Goal: Task Accomplishment & Management: Manage account settings

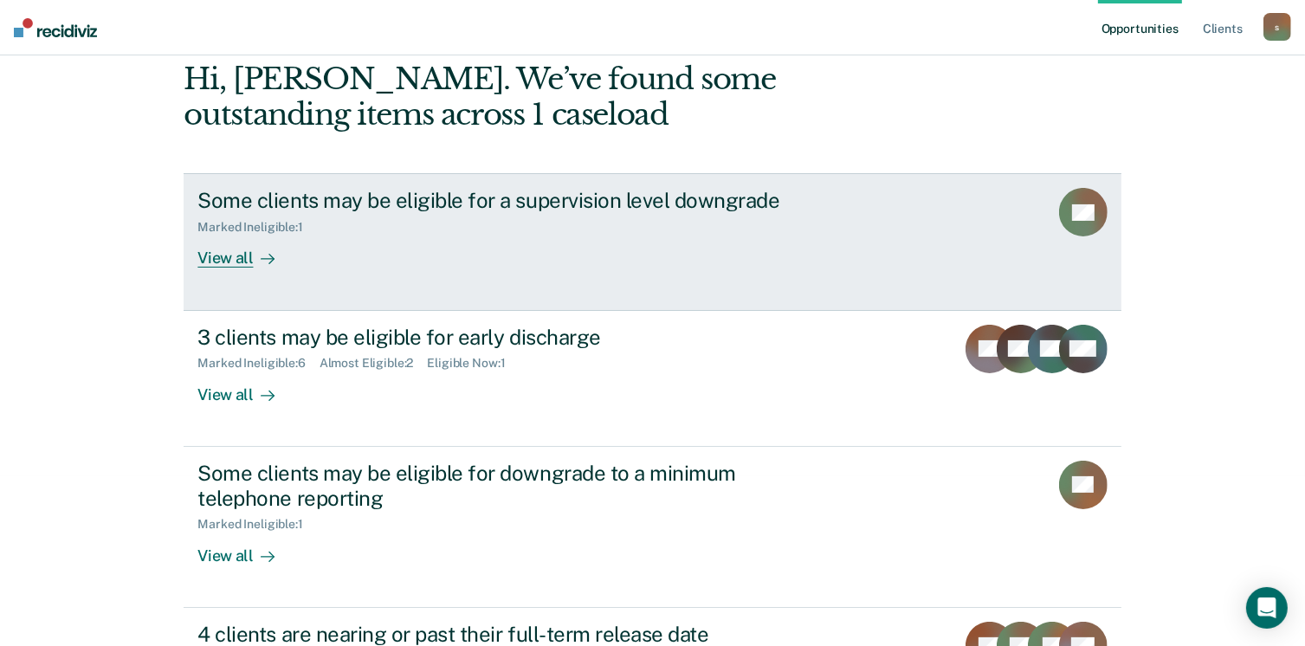
scroll to position [173, 0]
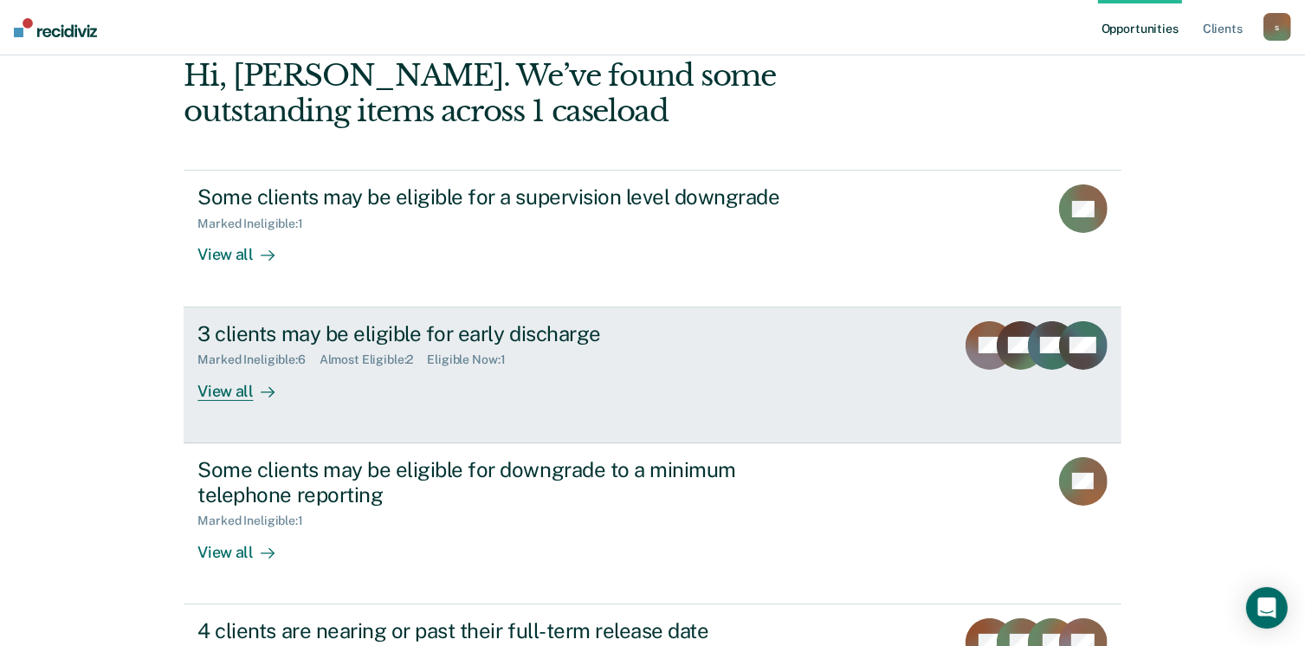
click at [243, 388] on div "View all" at bounding box center [245, 384] width 97 height 34
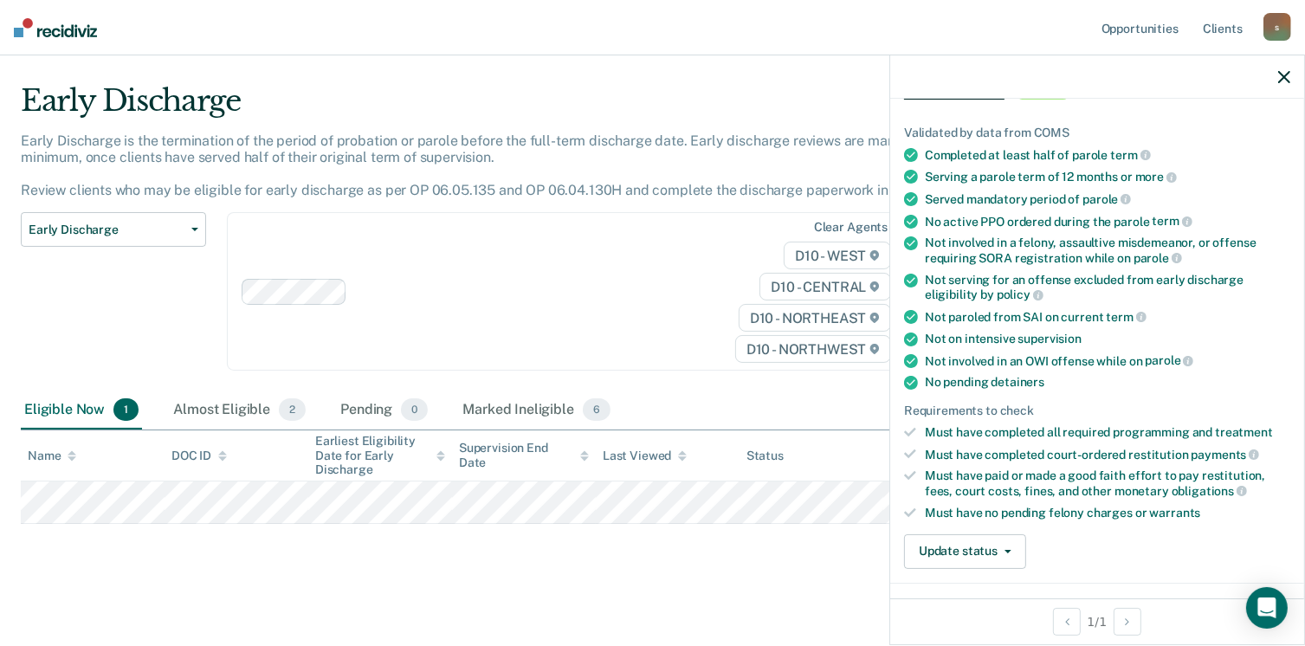
scroll to position [346, 0]
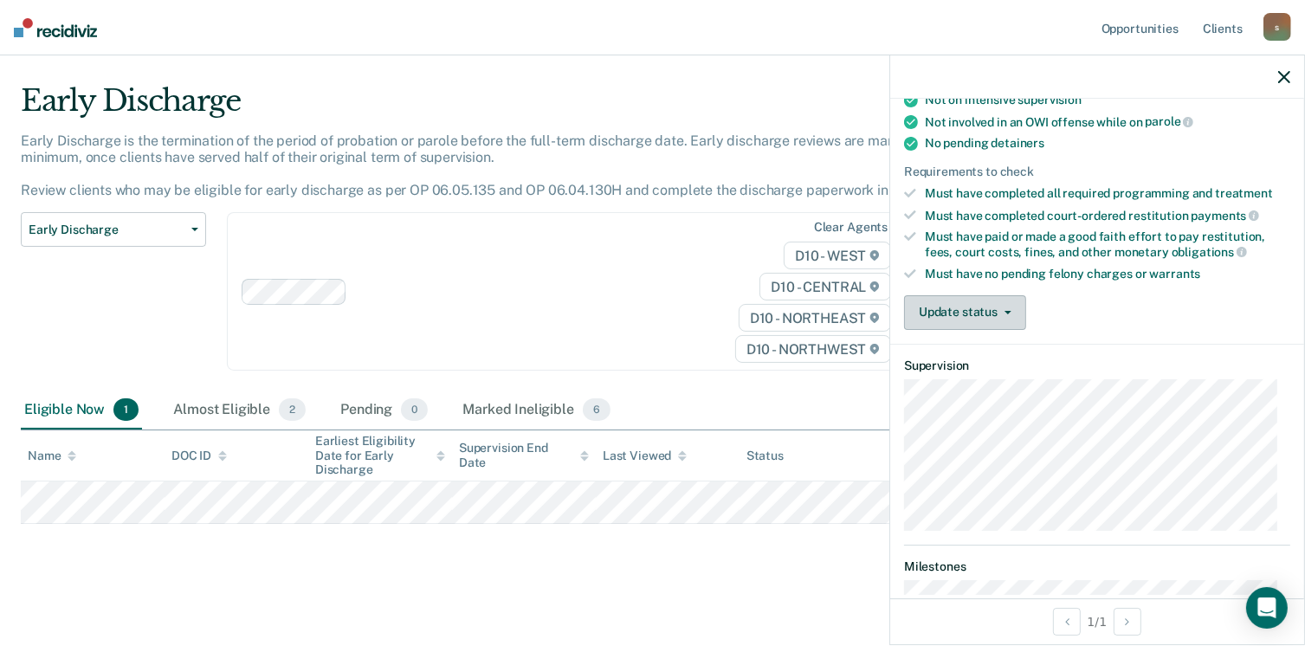
click at [1013, 306] on button "Update status" at bounding box center [965, 312] width 122 height 35
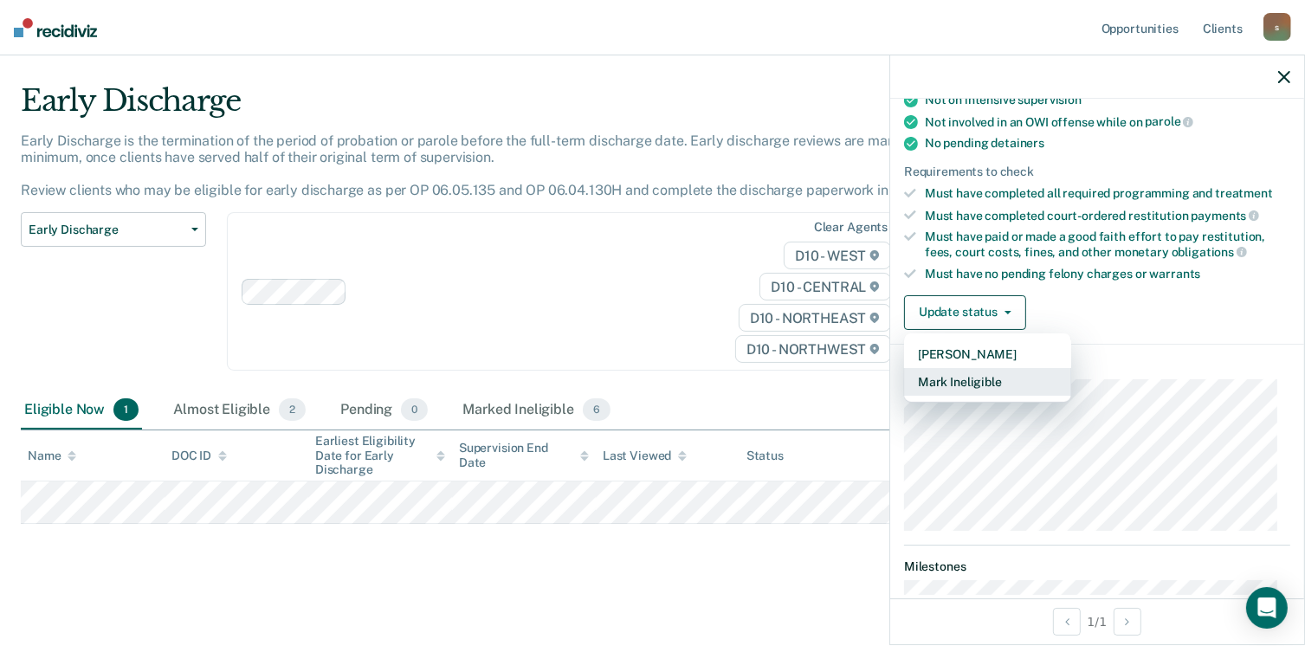
click at [992, 370] on button "Mark Ineligible" at bounding box center [987, 382] width 167 height 28
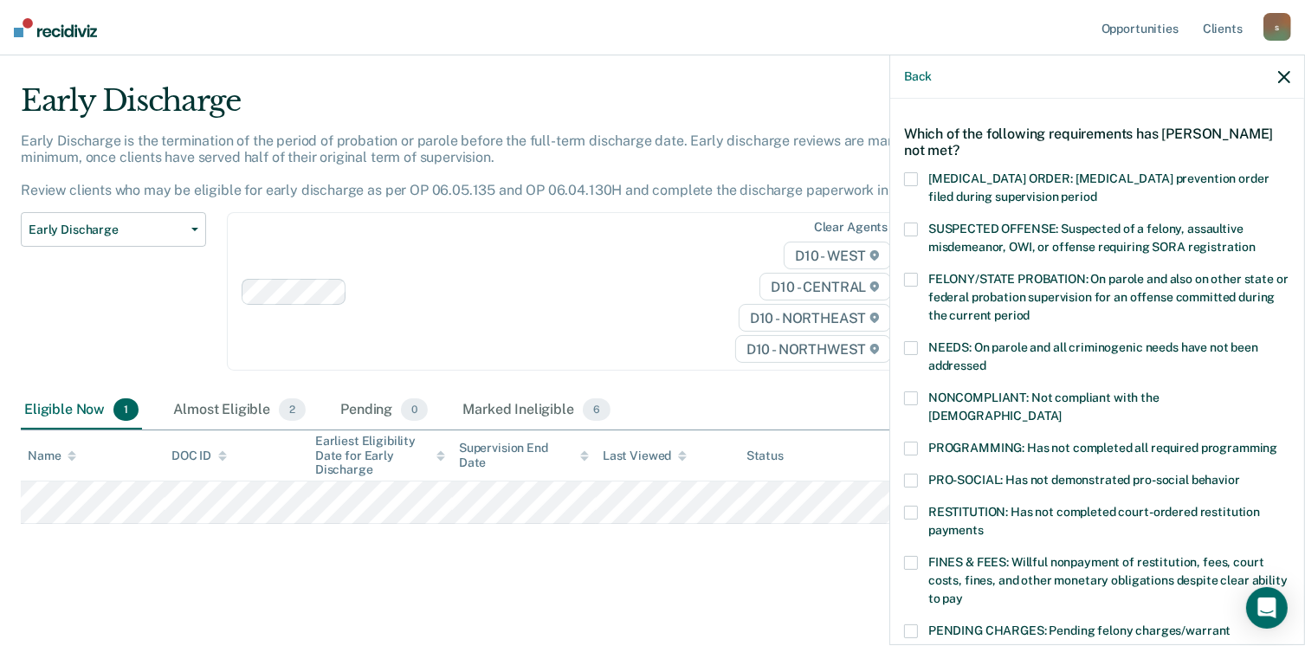
scroll to position [87, 0]
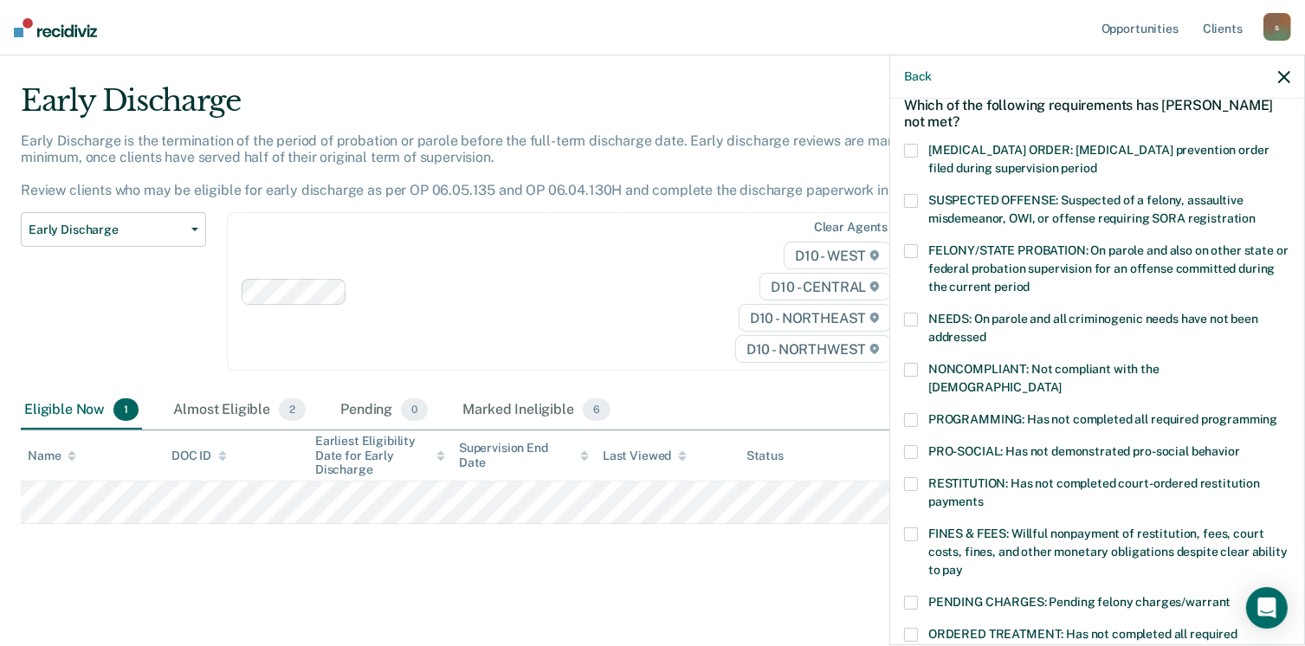
click at [918, 202] on label "SUSPECTED OFFENSE: Suspected of a felony, assaultive misdemeanor, OWI, or offen…" at bounding box center [1097, 212] width 386 height 36
click at [918, 370] on label "NONCOMPLIANT: Not compliant with the [DEMOGRAPHIC_DATA]" at bounding box center [1097, 381] width 386 height 36
click at [911, 445] on span at bounding box center [911, 452] width 14 height 14
click at [916, 413] on span at bounding box center [911, 420] width 14 height 14
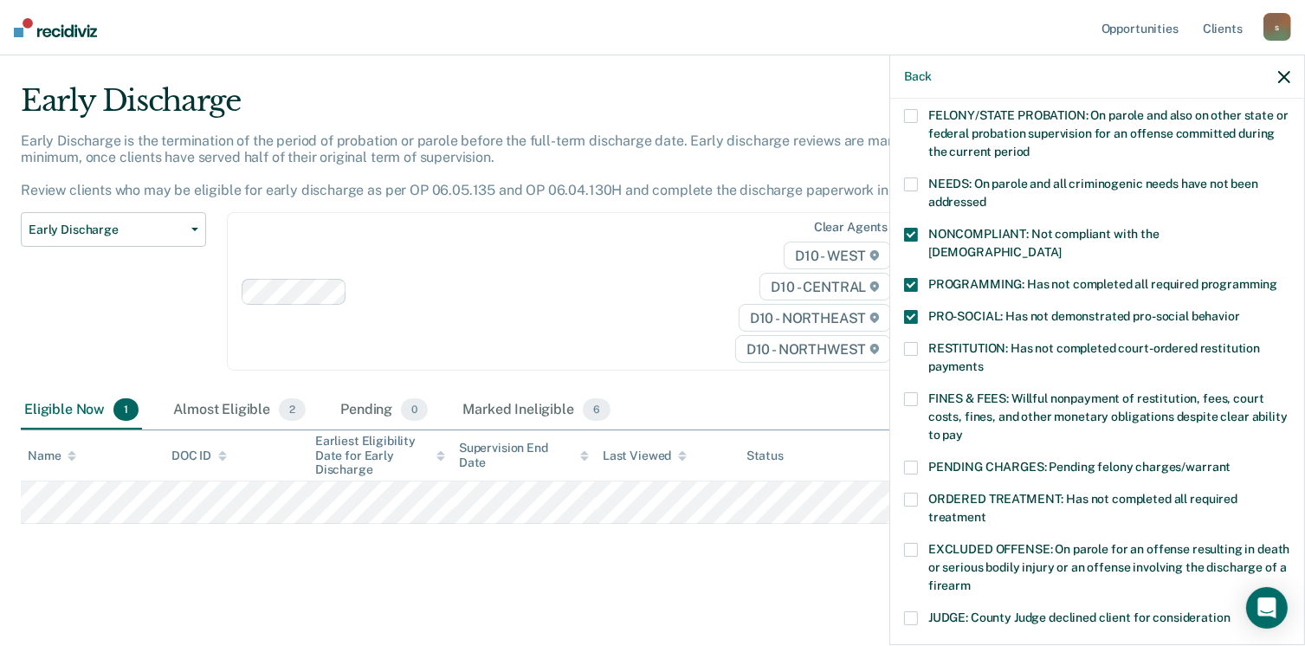
scroll to position [260, 0]
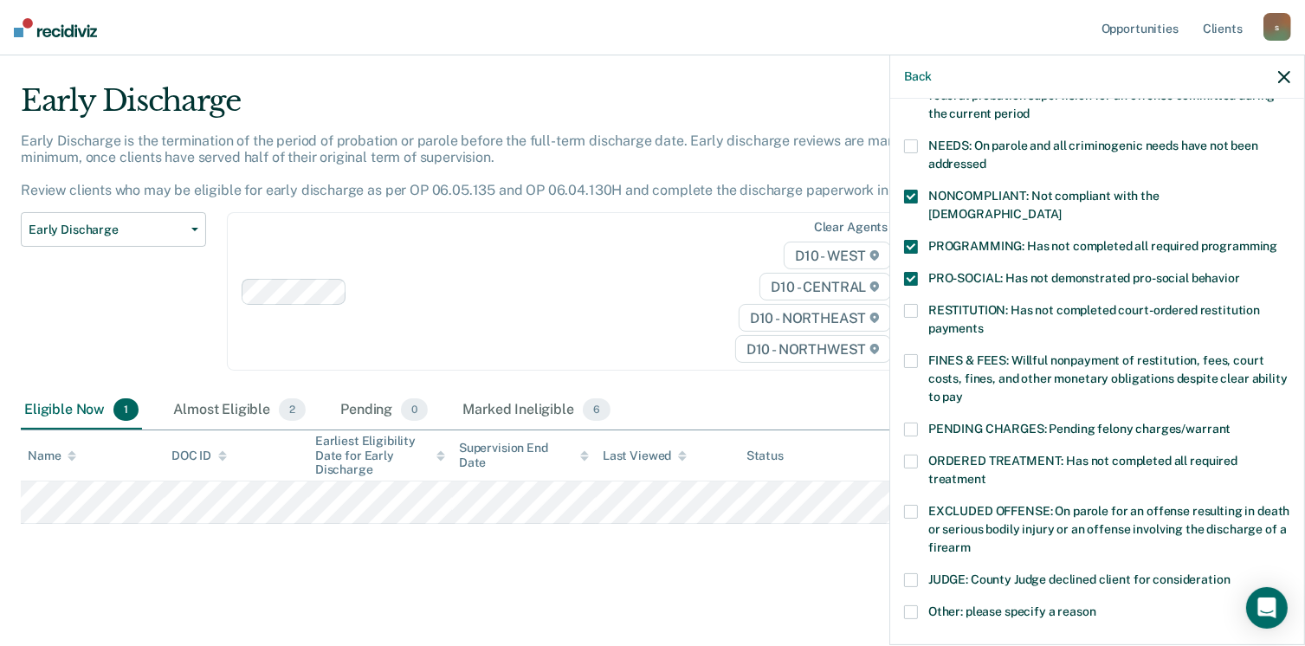
click at [915, 354] on span at bounding box center [911, 361] width 14 height 14
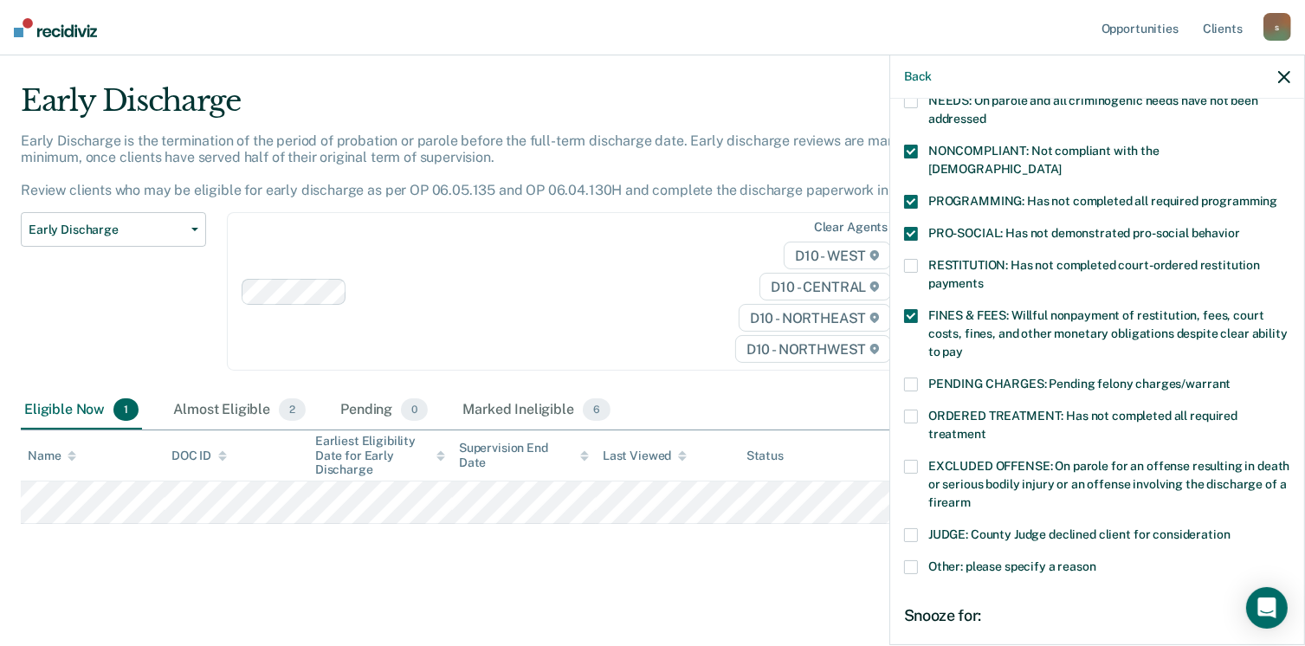
scroll to position [346, 0]
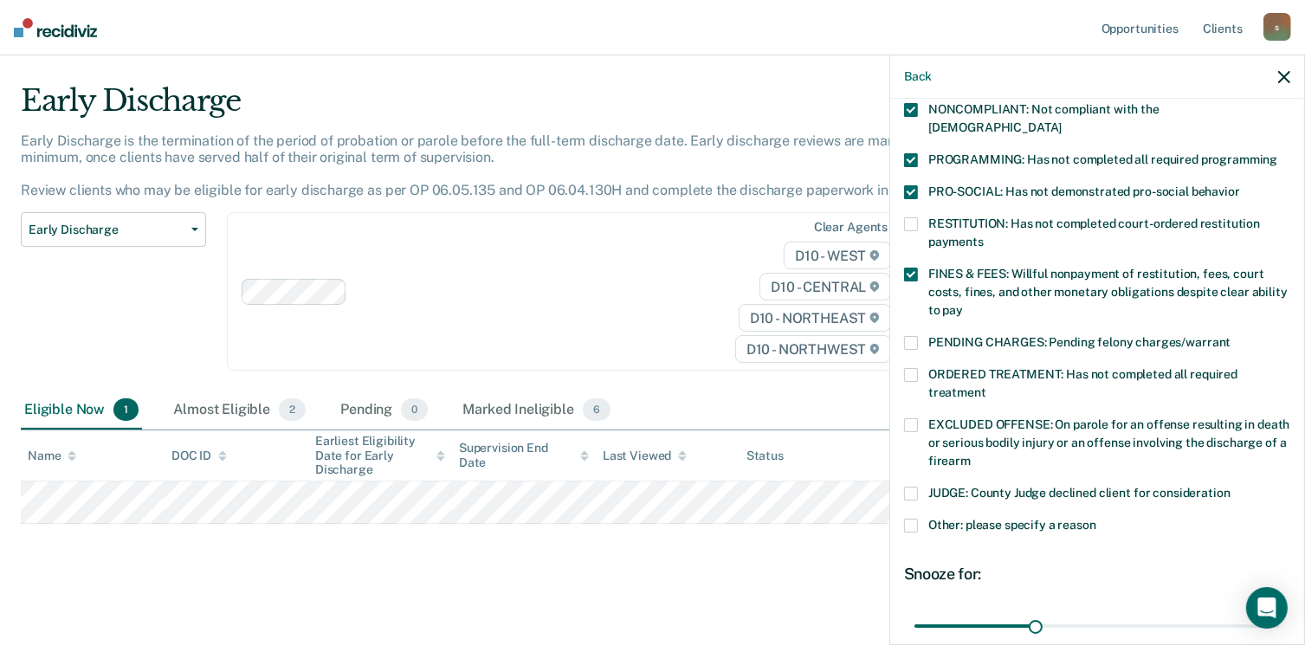
click at [915, 368] on span at bounding box center [911, 375] width 14 height 14
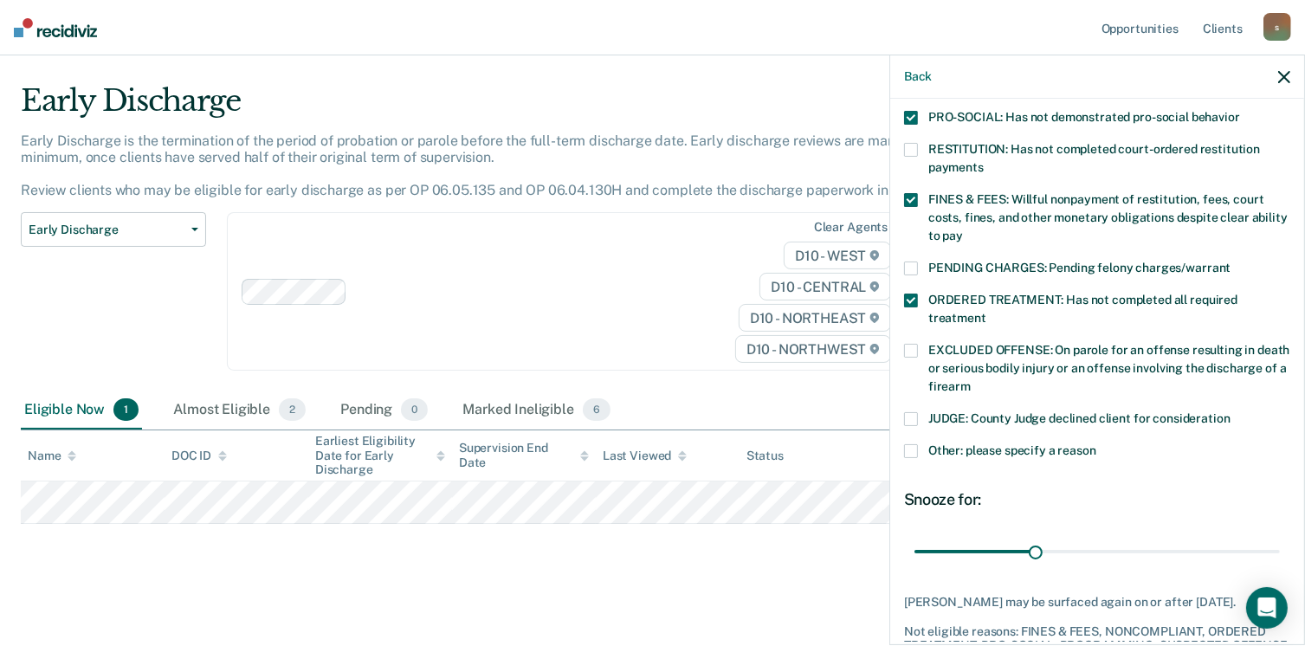
scroll to position [506, 0]
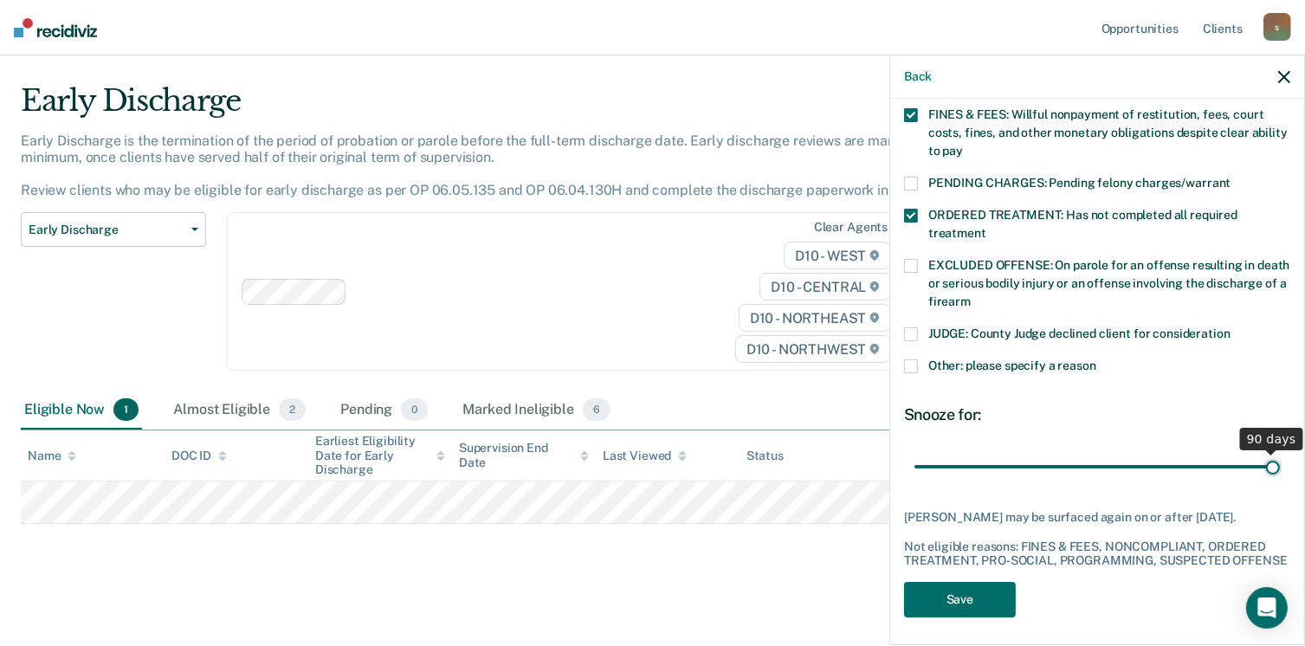
drag, startPoint x: 1031, startPoint y: 443, endPoint x: 1323, endPoint y: 479, distance: 294.9
type input "90"
click at [1280, 479] on input "range" at bounding box center [1097, 467] width 365 height 30
click at [969, 590] on button "Save" at bounding box center [960, 600] width 112 height 36
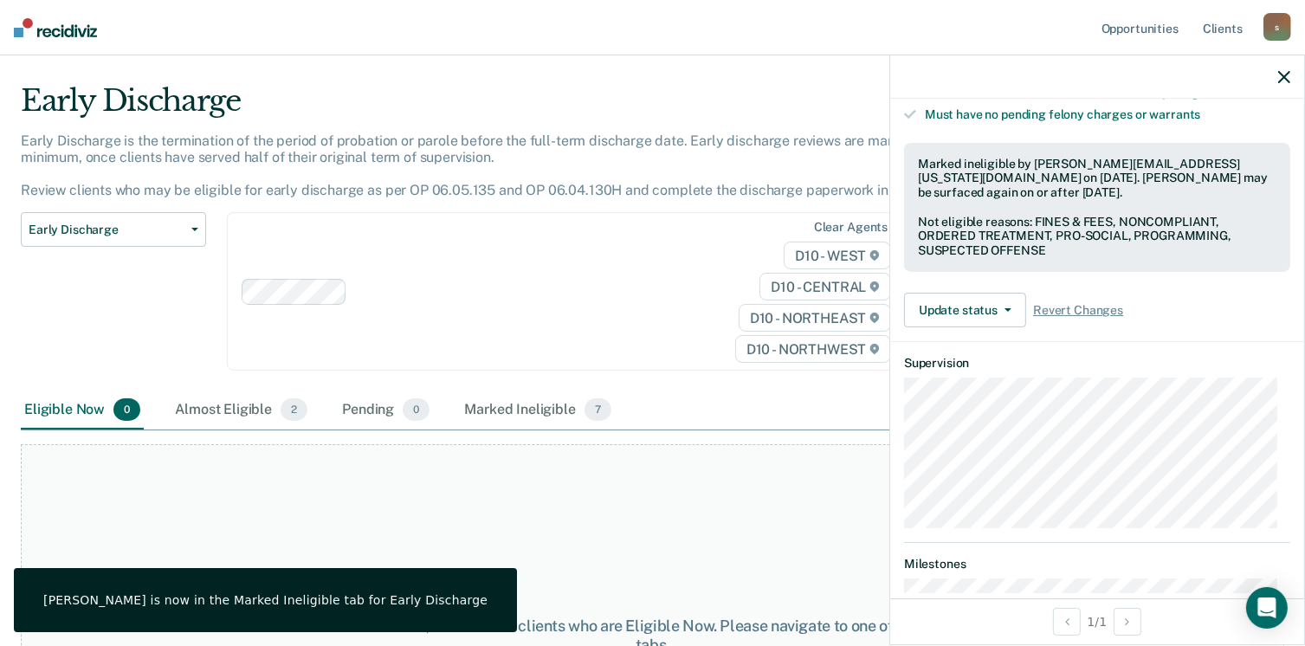
click at [1278, 74] on icon "button" at bounding box center [1284, 77] width 12 height 12
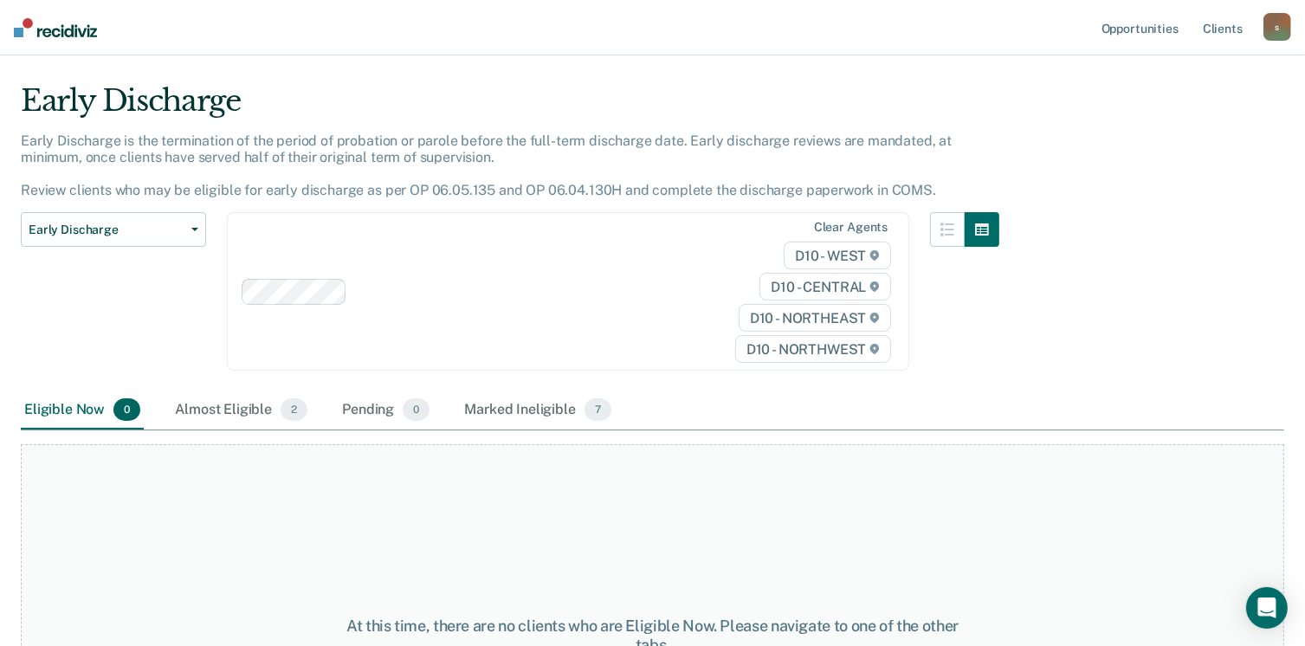
scroll to position [0, 0]
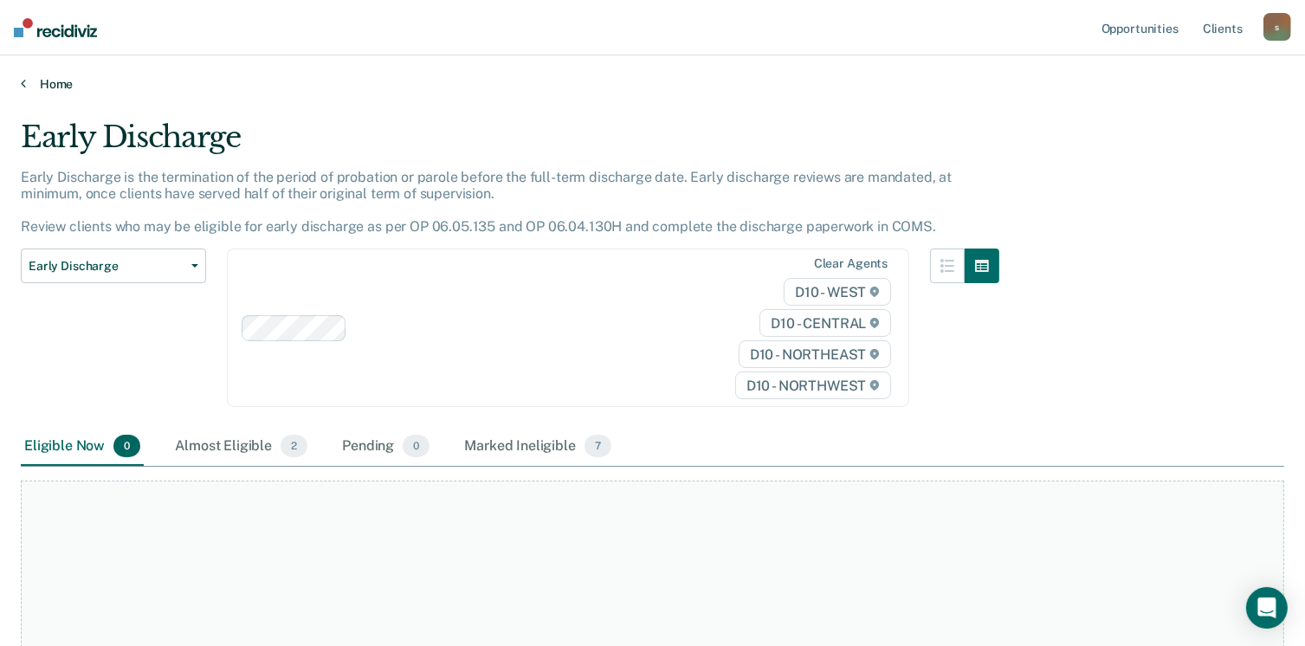
click at [59, 77] on link "Home" at bounding box center [653, 84] width 1264 height 16
